Goal: Information Seeking & Learning: Learn about a topic

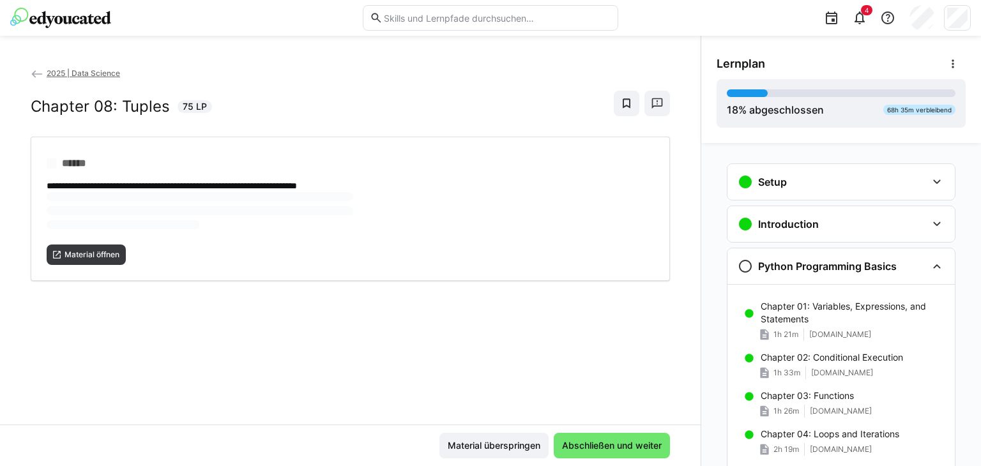
scroll to position [104, 0]
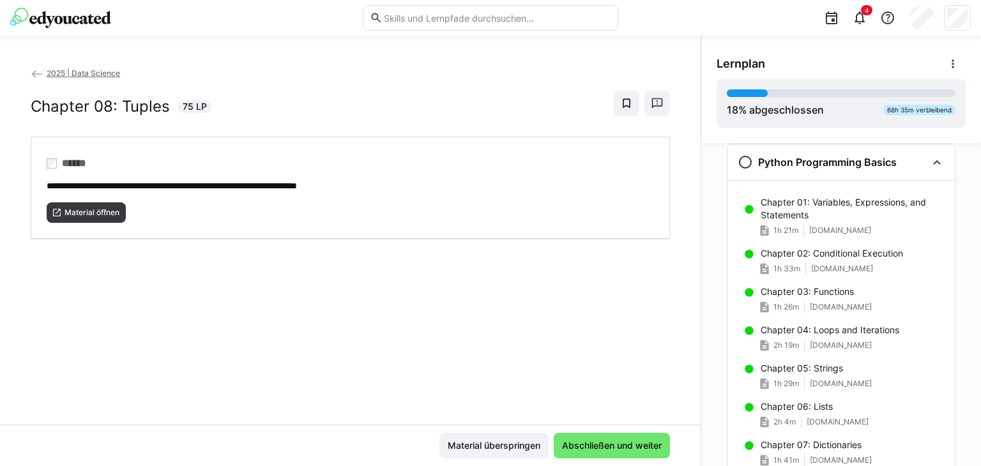
click at [439, 92] on div "Chapter 08: Tuples 75 LP" at bounding box center [350, 104] width 639 height 26
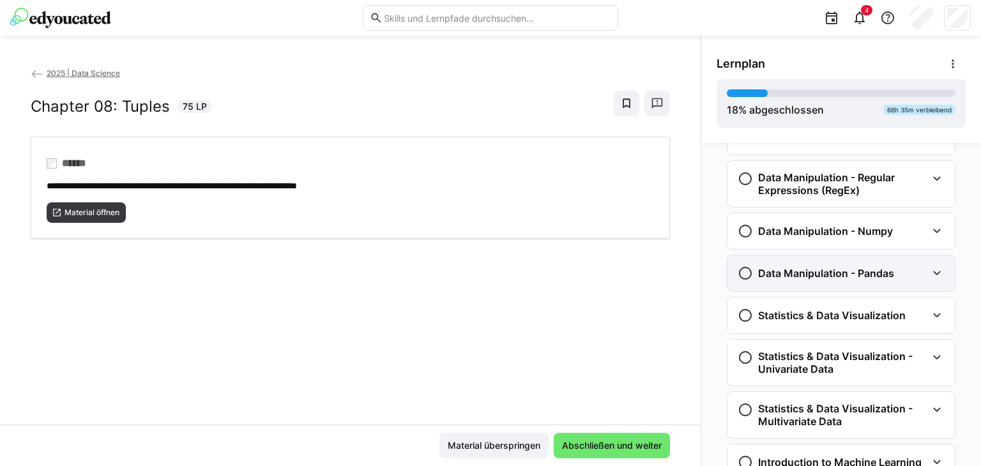
scroll to position [688, 0]
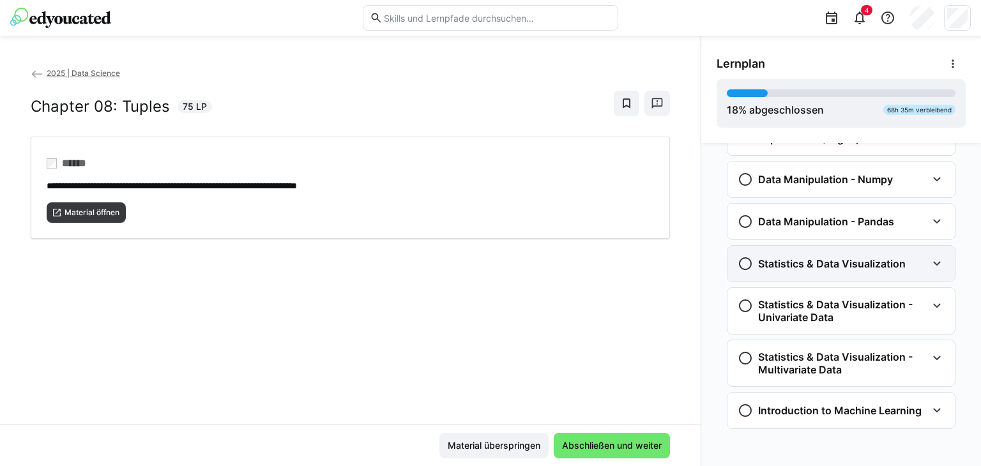
click at [878, 270] on div "Statistics & Data Visualization" at bounding box center [840, 264] width 227 height 36
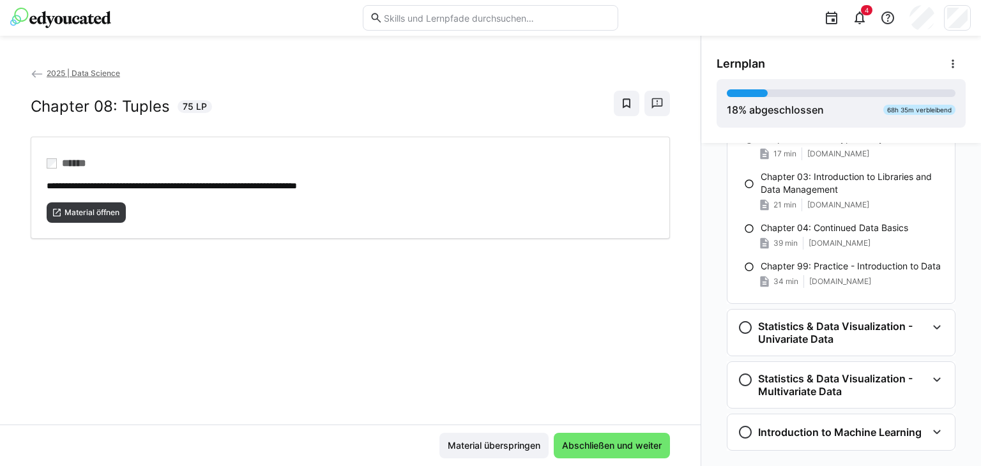
scroll to position [961, 0]
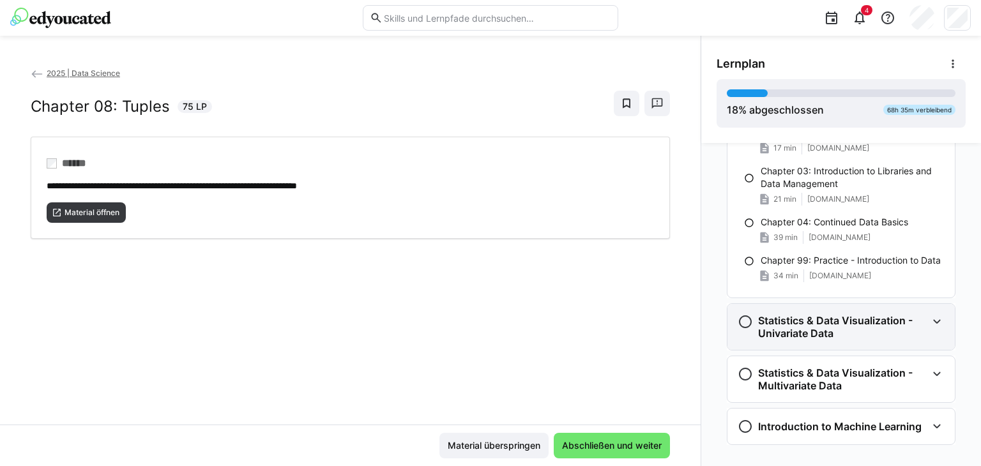
click at [885, 340] on div "Statistics & Data Visualization - Univariate Data" at bounding box center [840, 327] width 227 height 46
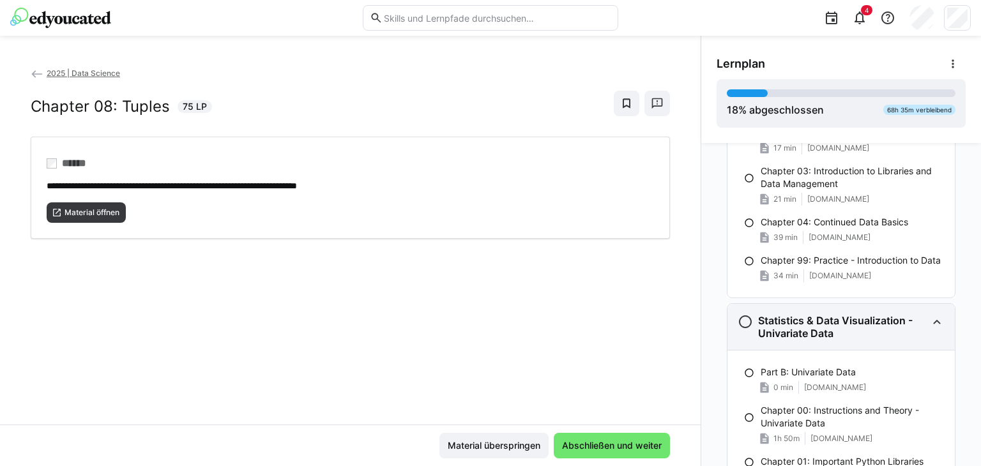
click at [885, 340] on div "Statistics & Data Visualization - Univariate Data" at bounding box center [840, 327] width 227 height 46
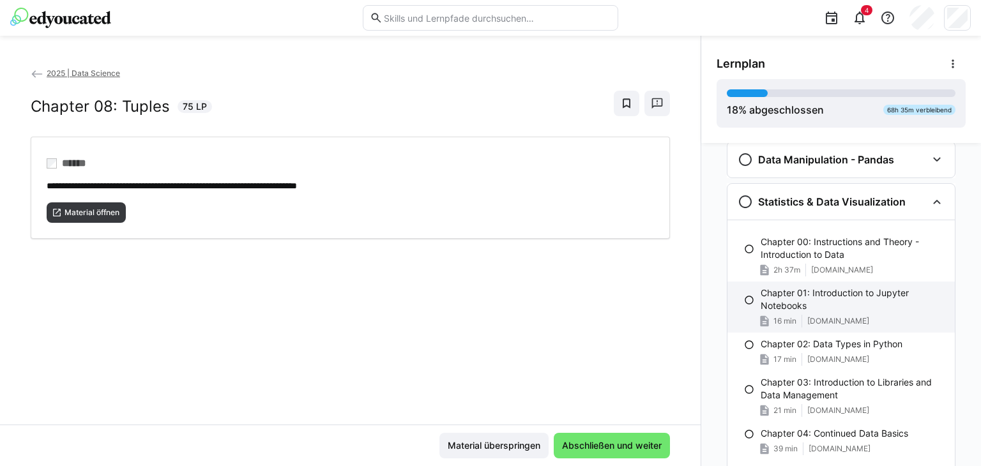
scroll to position [751, 0]
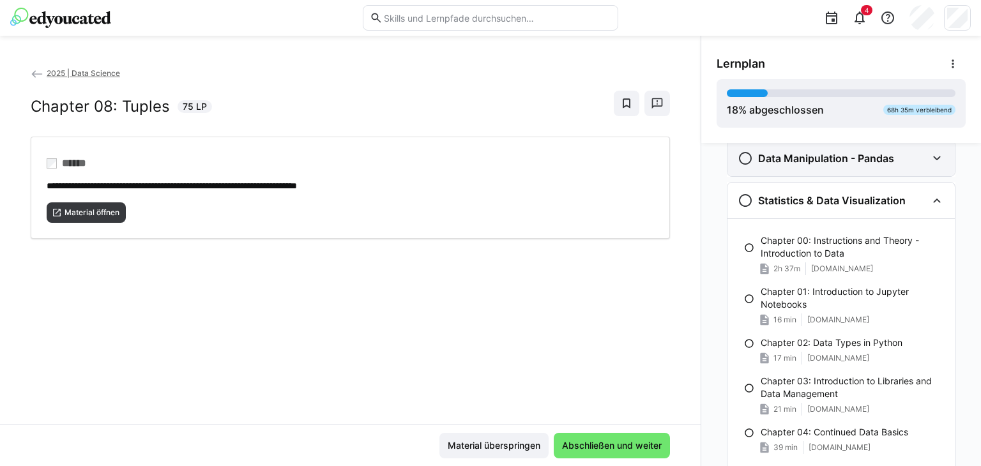
click at [889, 162] on div "Data Manipulation - Pandas" at bounding box center [831, 158] width 189 height 15
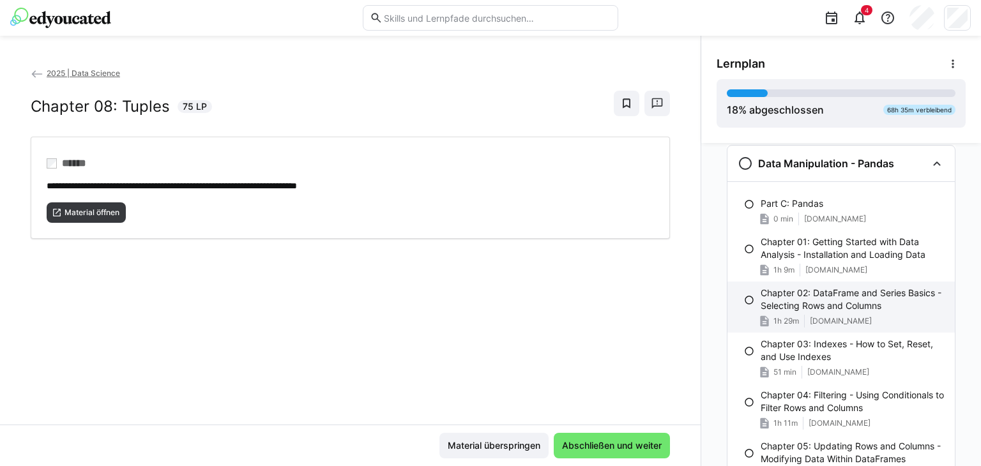
scroll to position [743, 0]
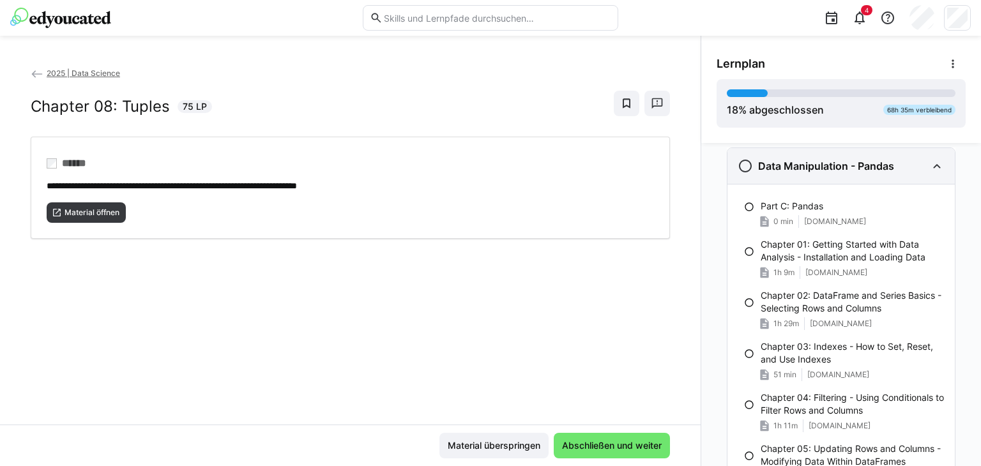
click at [871, 176] on div "Data Manipulation - Pandas" at bounding box center [840, 166] width 227 height 36
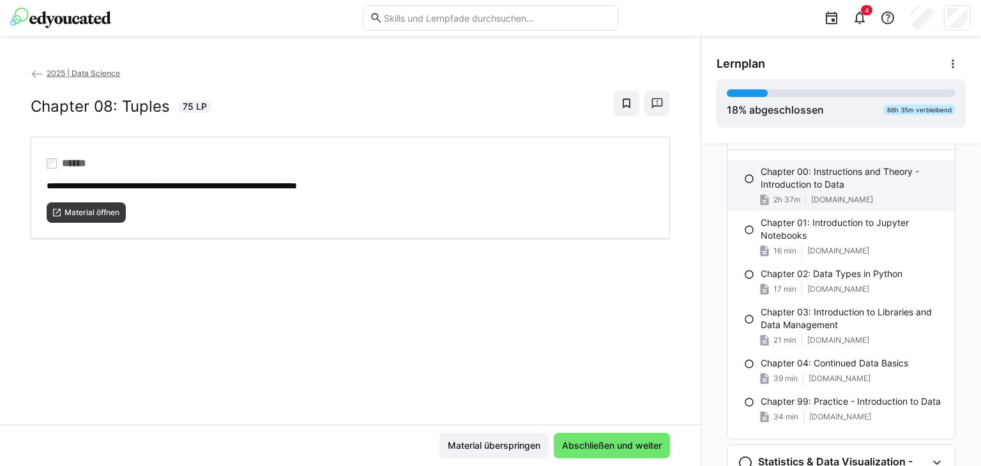
scroll to position [822, 0]
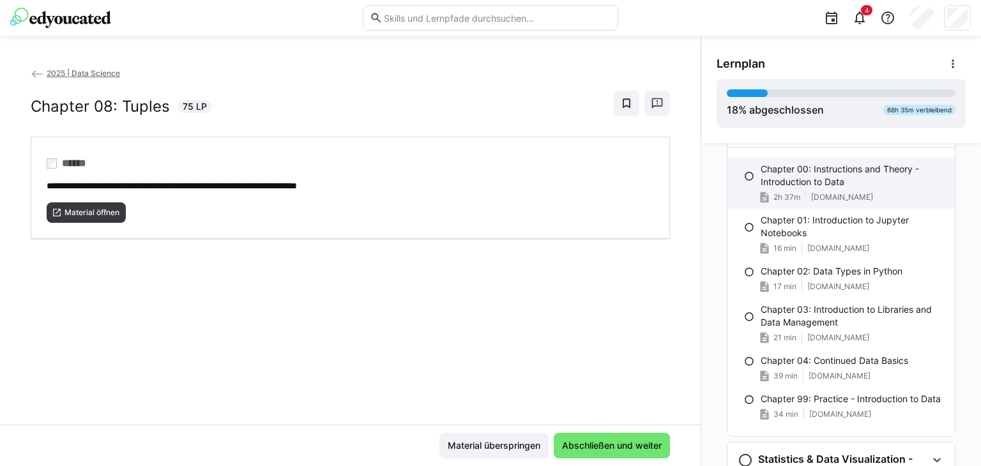
click at [866, 186] on p "Chapter 00: Instructions and Theory - Introduction to Data" at bounding box center [852, 176] width 184 height 26
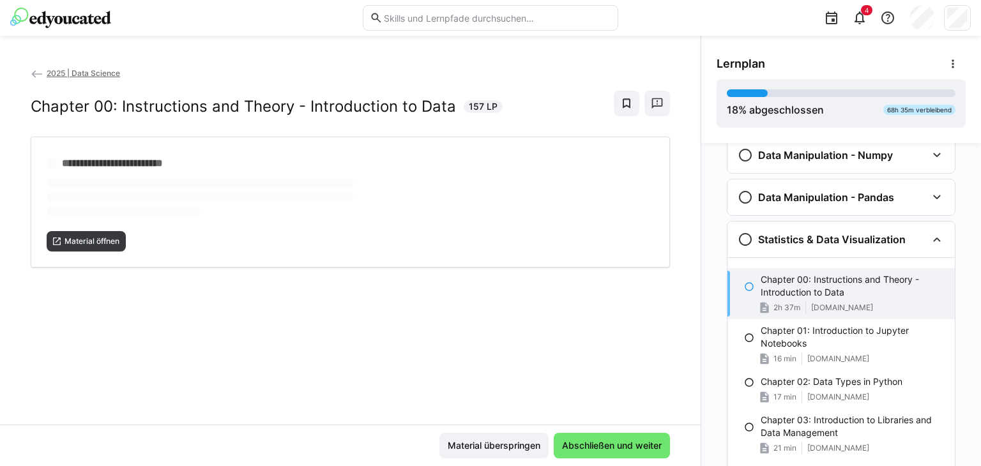
scroll to position [711, 0]
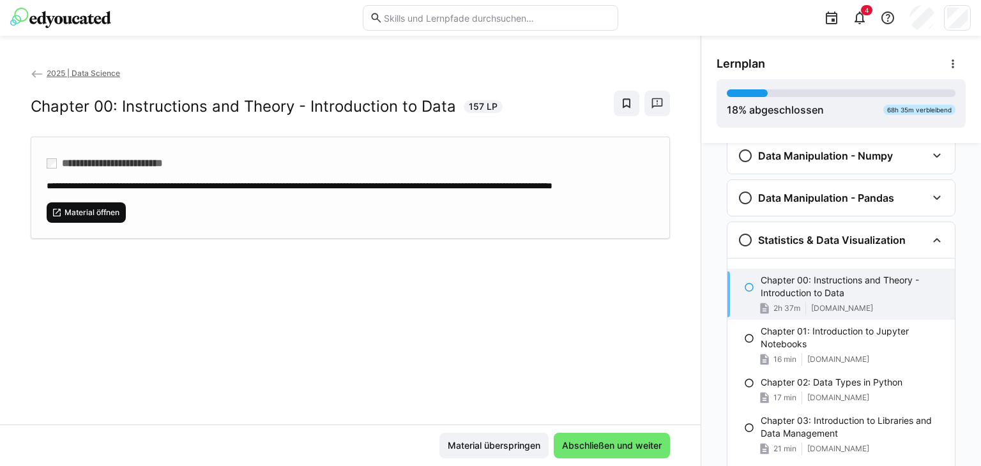
click at [103, 218] on span "Material öffnen" at bounding box center [91, 212] width 57 height 10
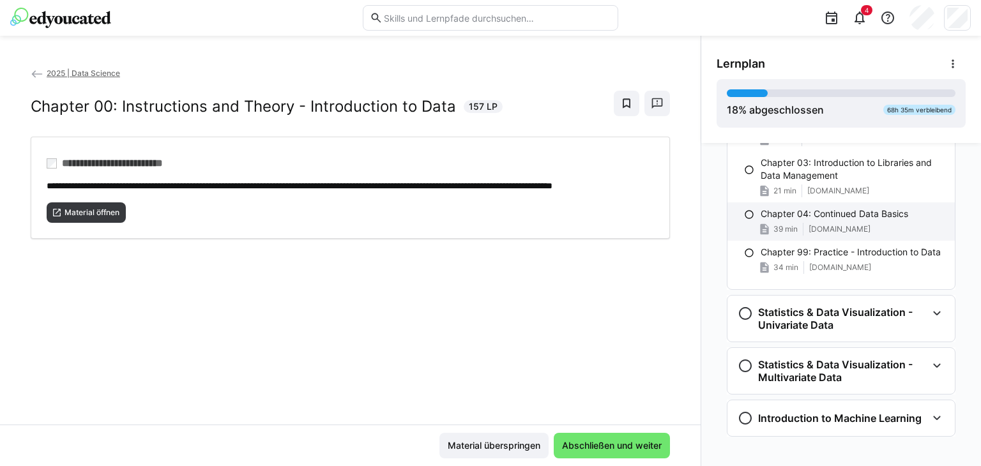
scroll to position [977, 0]
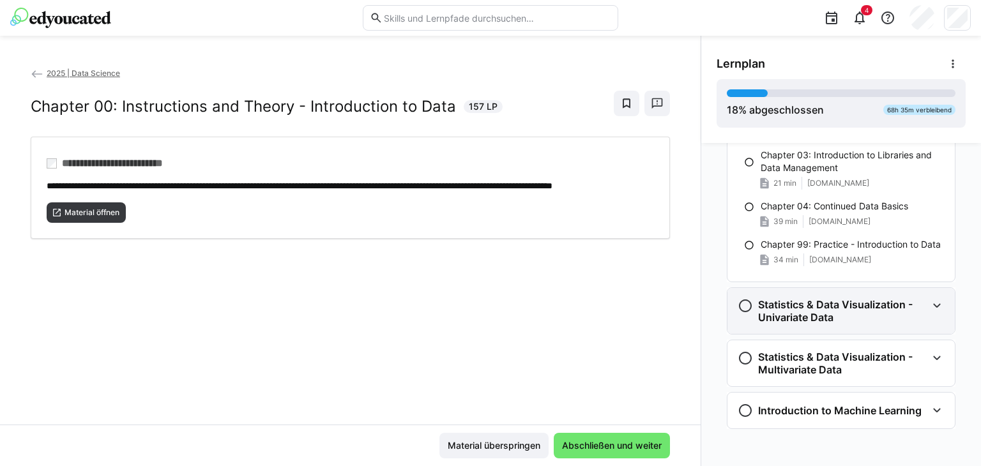
click at [864, 304] on h3 "Statistics & Data Visualization - Univariate Data" at bounding box center [842, 311] width 169 height 26
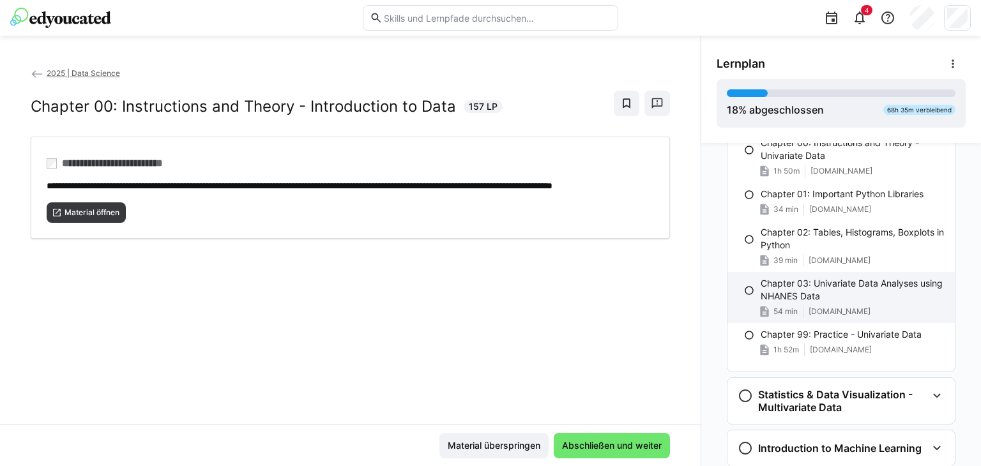
scroll to position [1266, 0]
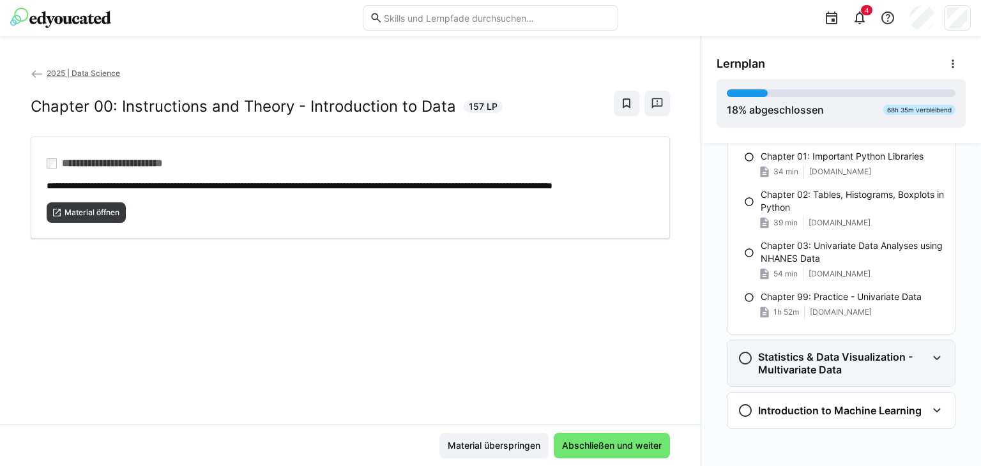
click at [865, 365] on h3 "Statistics & Data Visualization - Multivariate Data" at bounding box center [842, 363] width 169 height 26
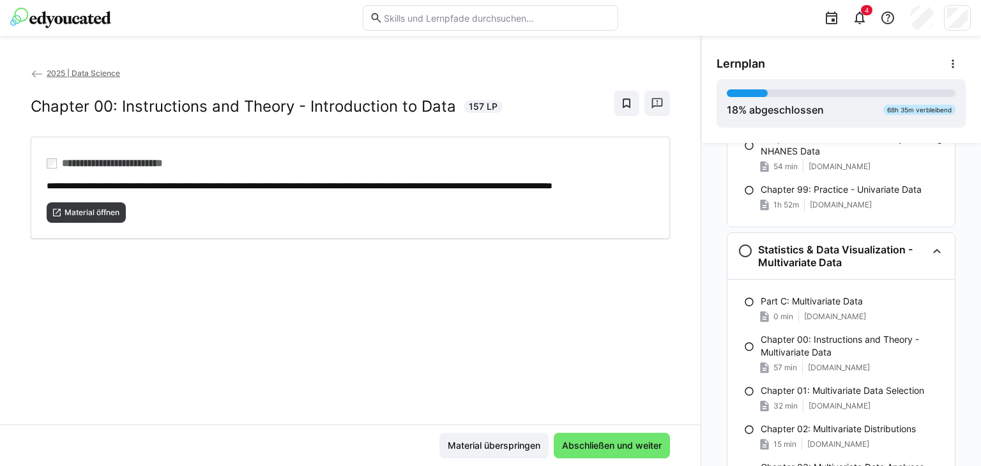
scroll to position [1369, 0]
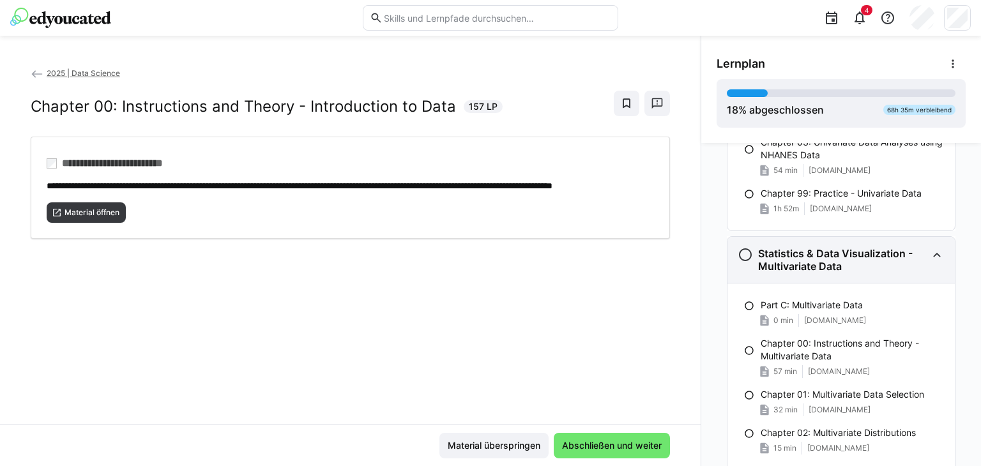
click at [919, 257] on h3 "Statistics & Data Visualization - Multivariate Data" at bounding box center [842, 260] width 169 height 26
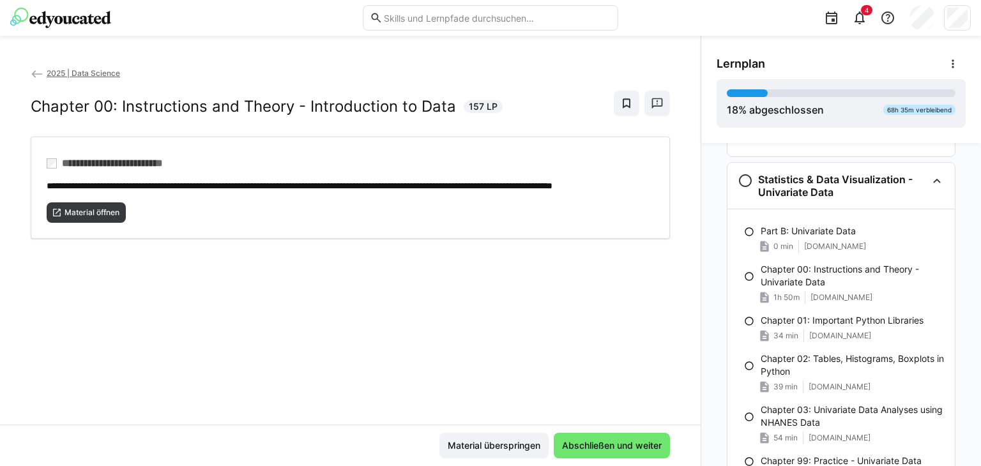
scroll to position [1036, 0]
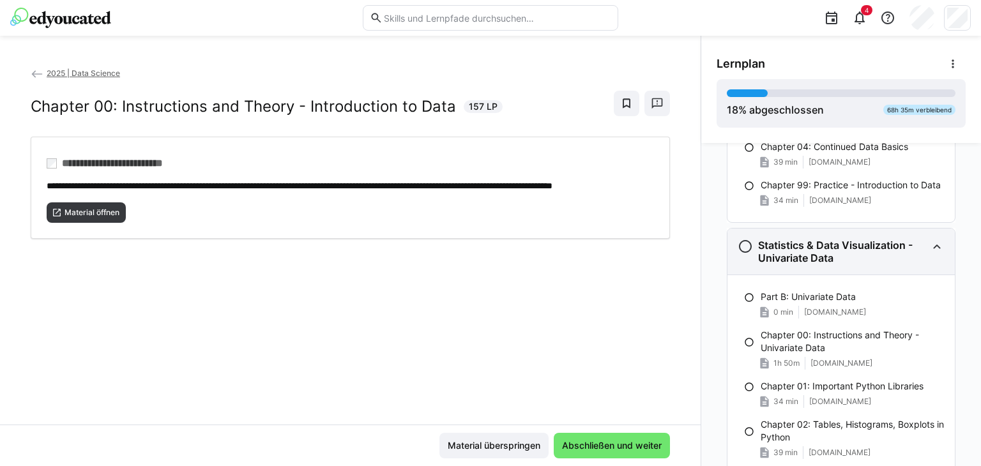
click at [929, 246] on eds-icon at bounding box center [936, 246] width 15 height 15
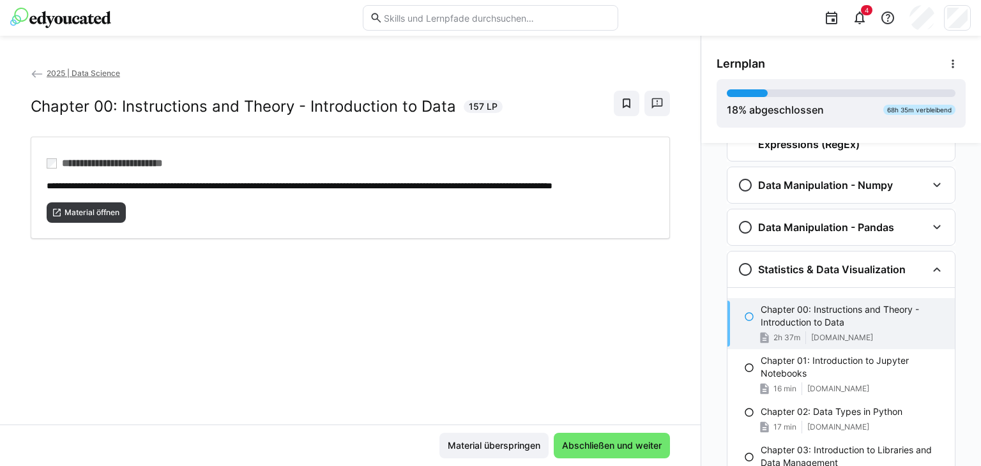
scroll to position [682, 0]
click at [929, 269] on eds-icon at bounding box center [936, 269] width 15 height 15
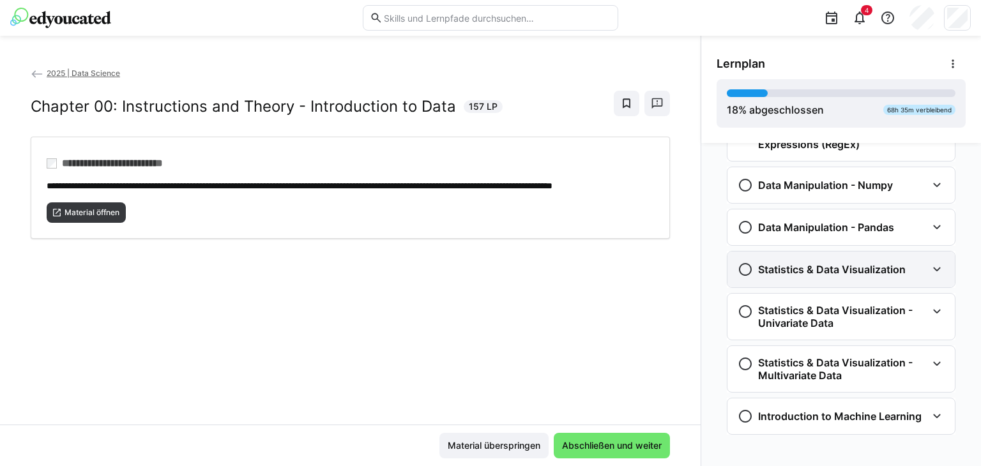
click at [861, 271] on h3 "Statistics & Data Visualization" at bounding box center [831, 269] width 147 height 13
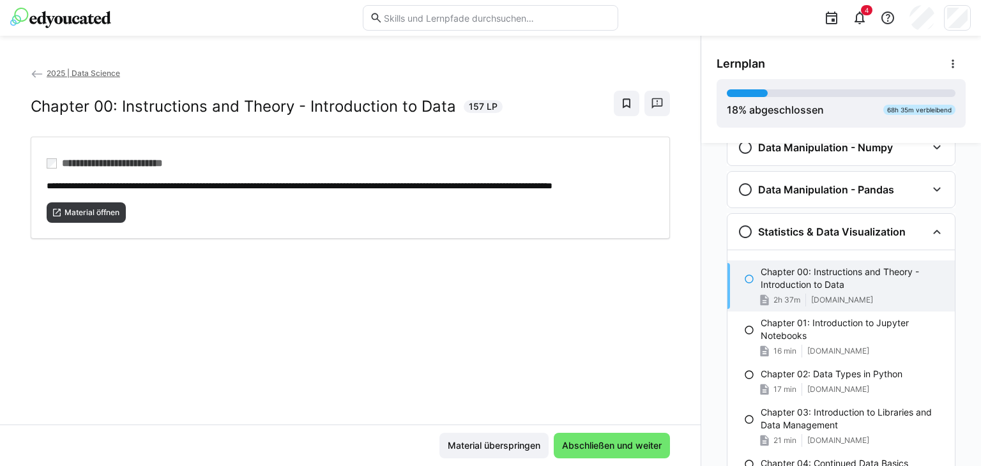
scroll to position [720, 0]
click at [100, 216] on span "Material öffnen" at bounding box center [86, 212] width 79 height 20
